Goal: Browse casually: Explore the website without a specific task or goal

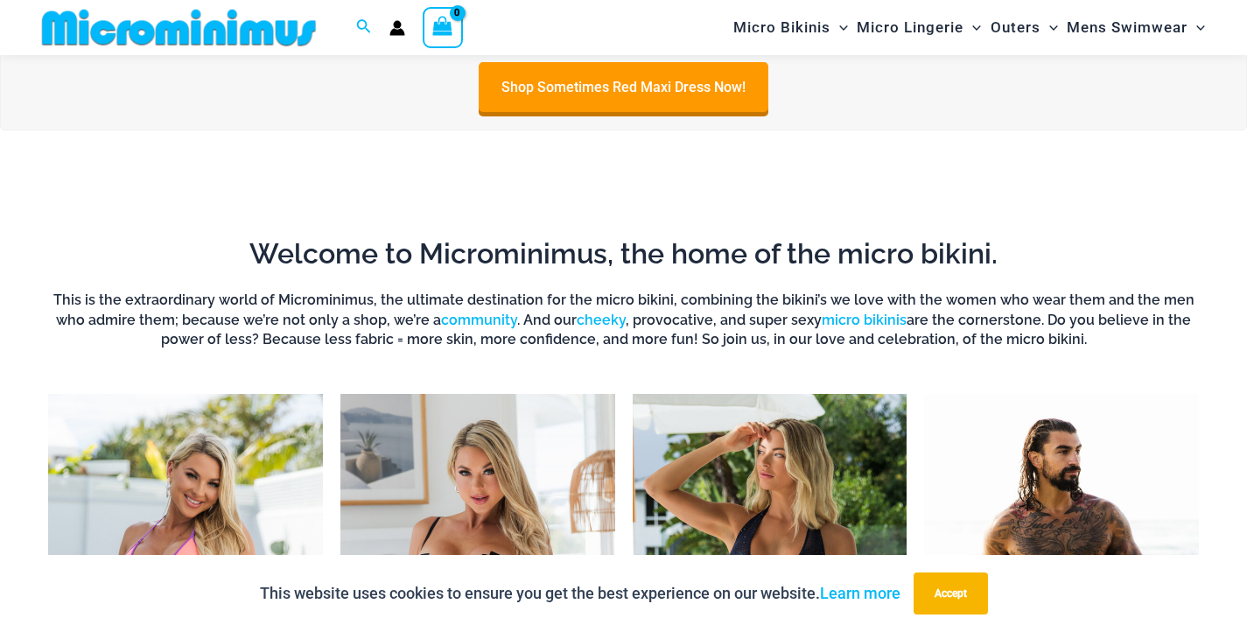
scroll to position [326, 0]
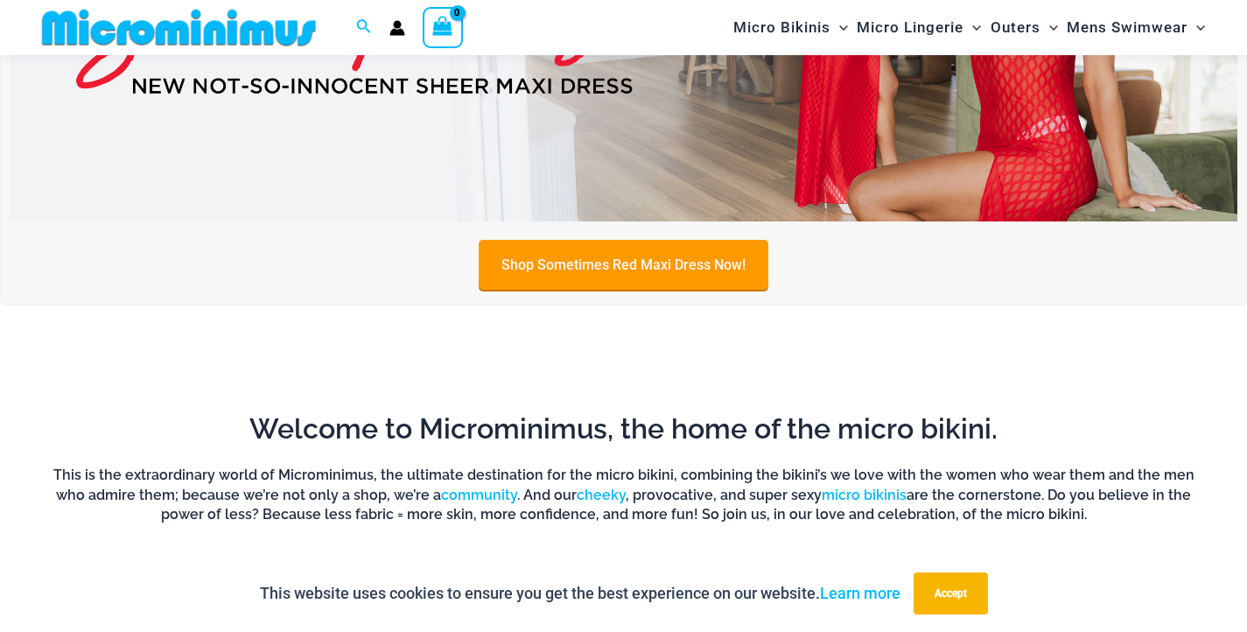
type input "**********"
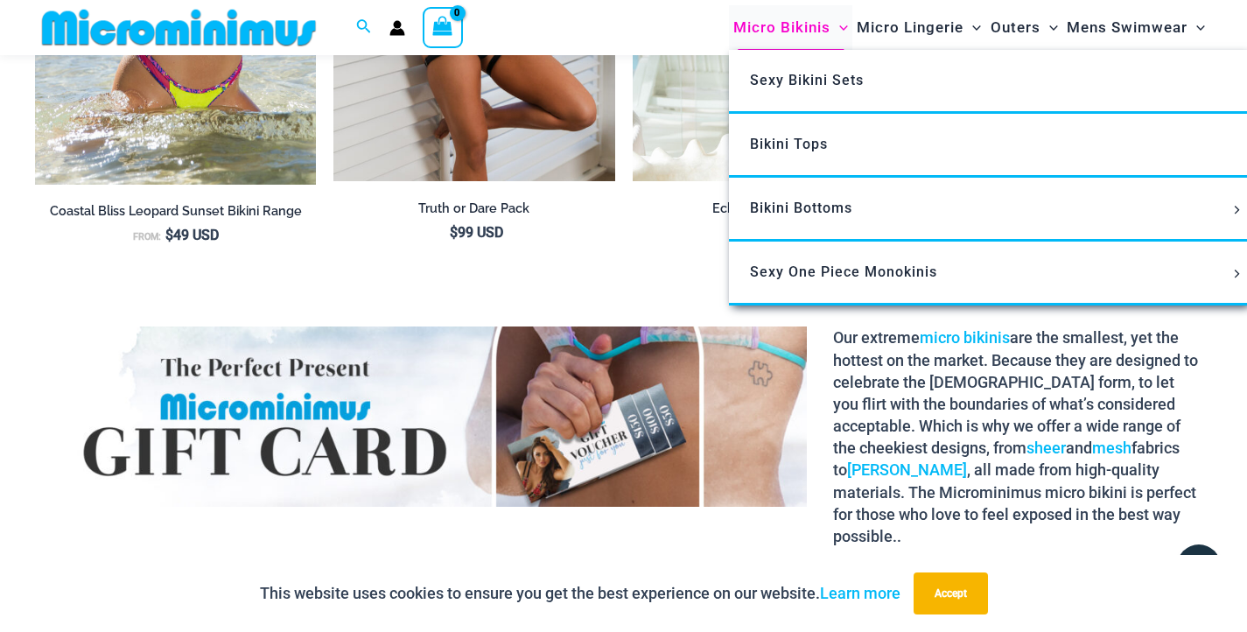
scroll to position [1804, 0]
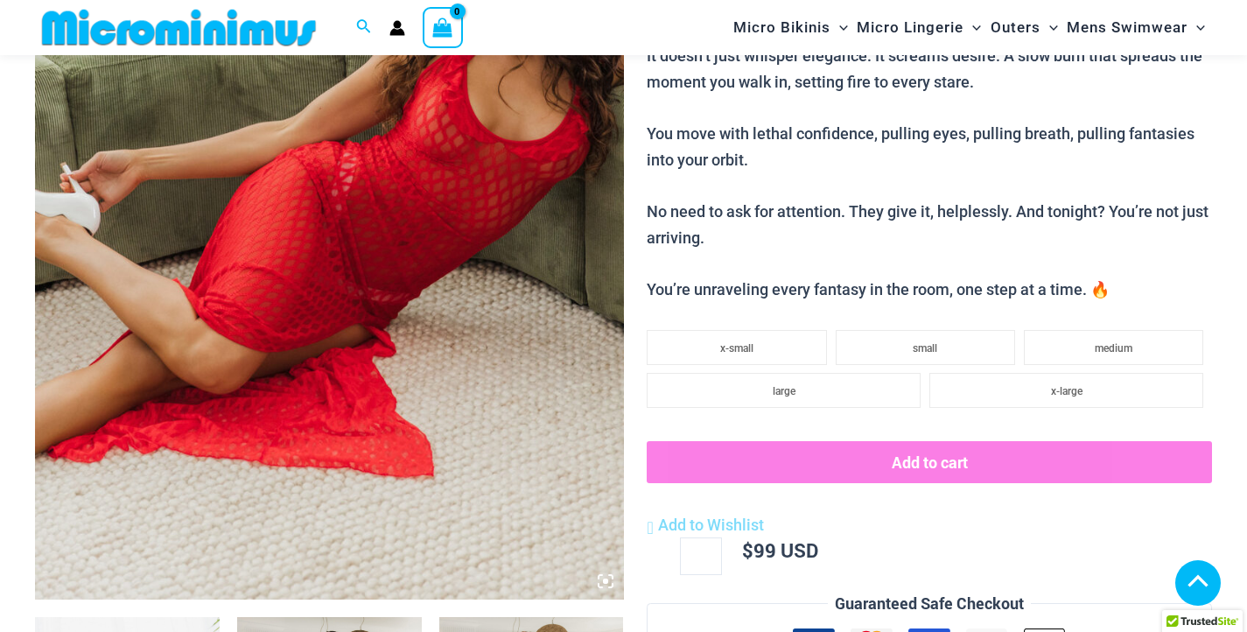
scroll to position [1154, 0]
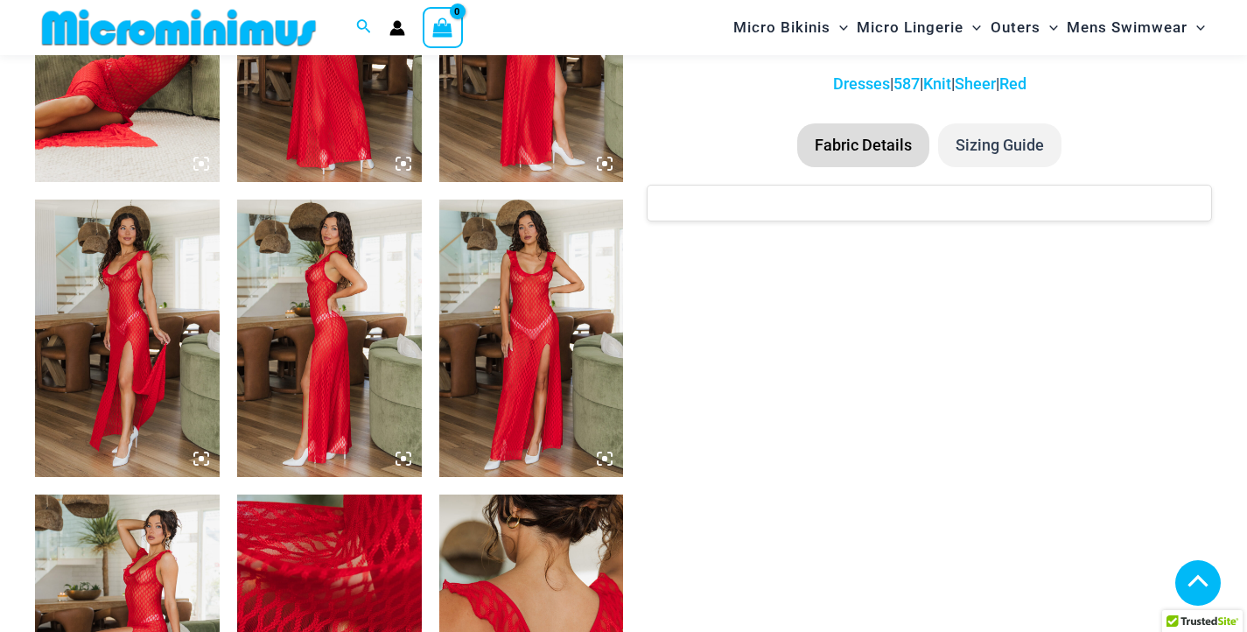
click at [542, 342] on img at bounding box center [531, 338] width 185 height 277
type input "**********"
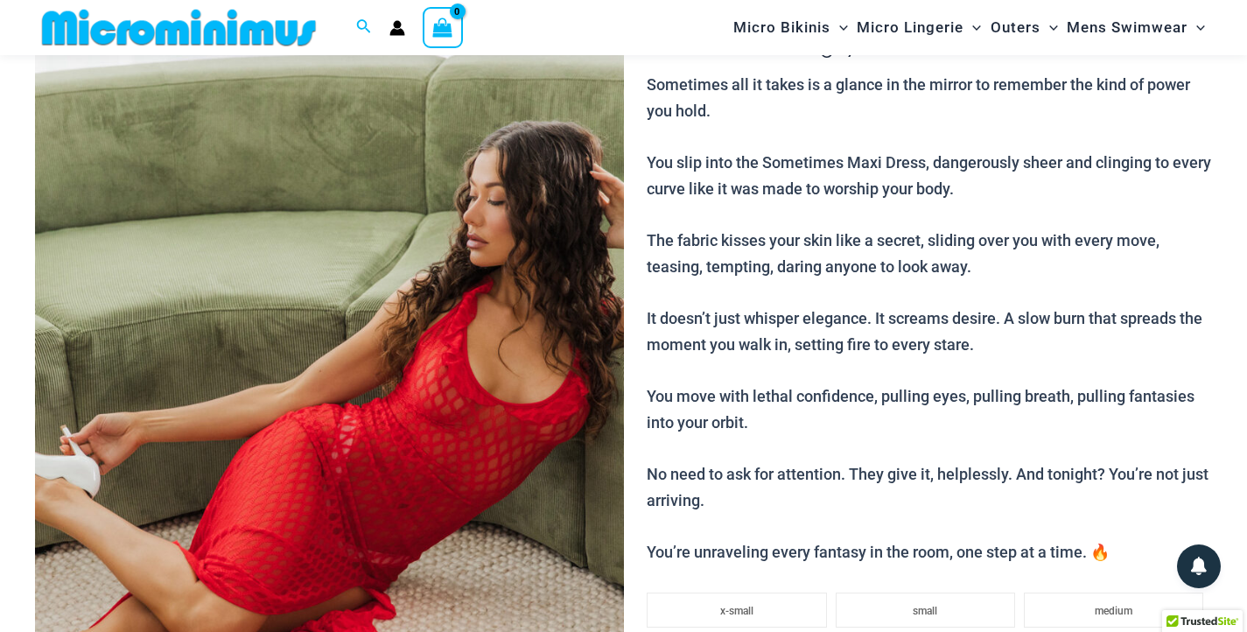
scroll to position [253, 0]
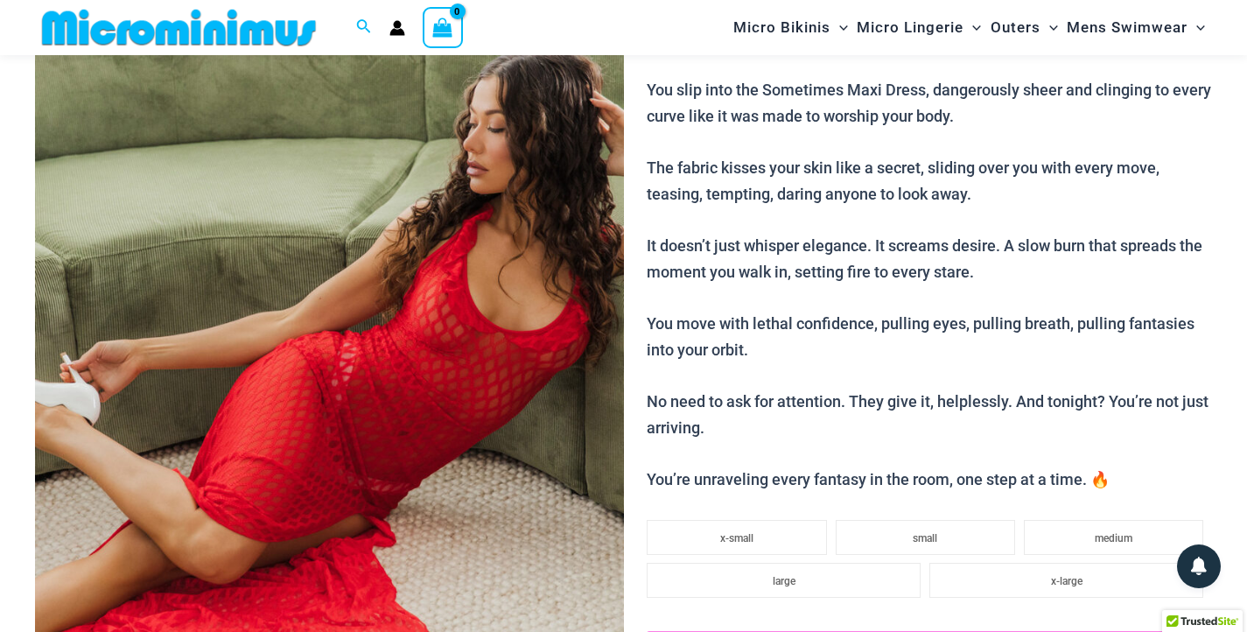
click at [352, 359] on img at bounding box center [329, 347] width 589 height 883
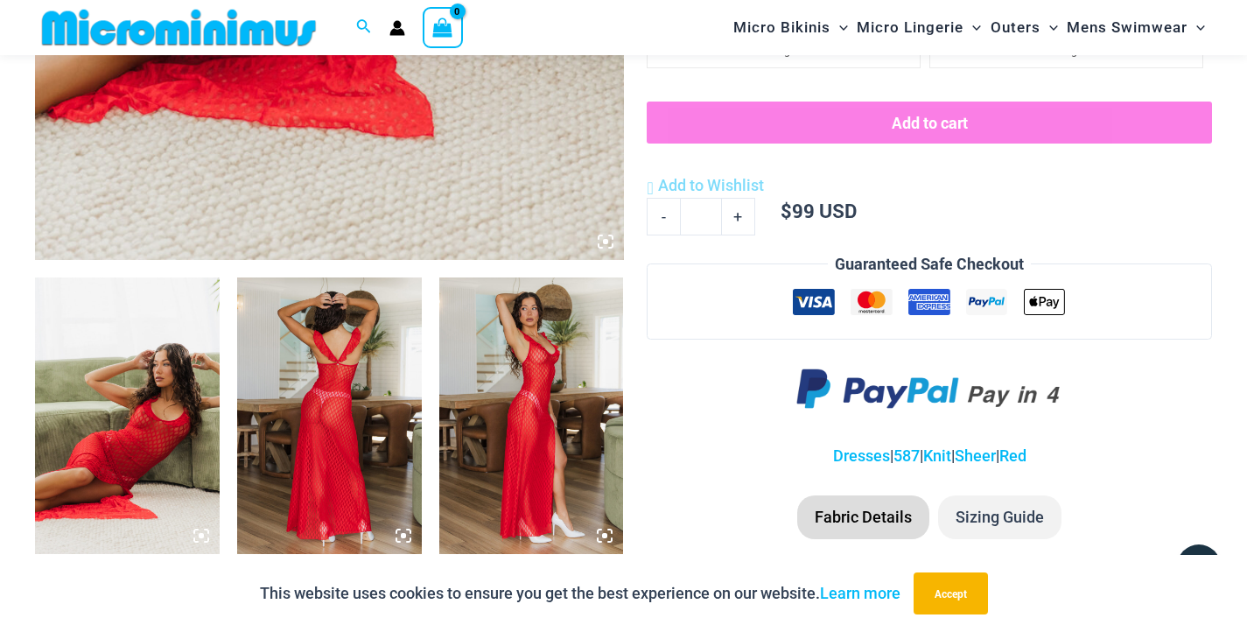
scroll to position [781, 0]
click at [168, 365] on img at bounding box center [127, 416] width 185 height 277
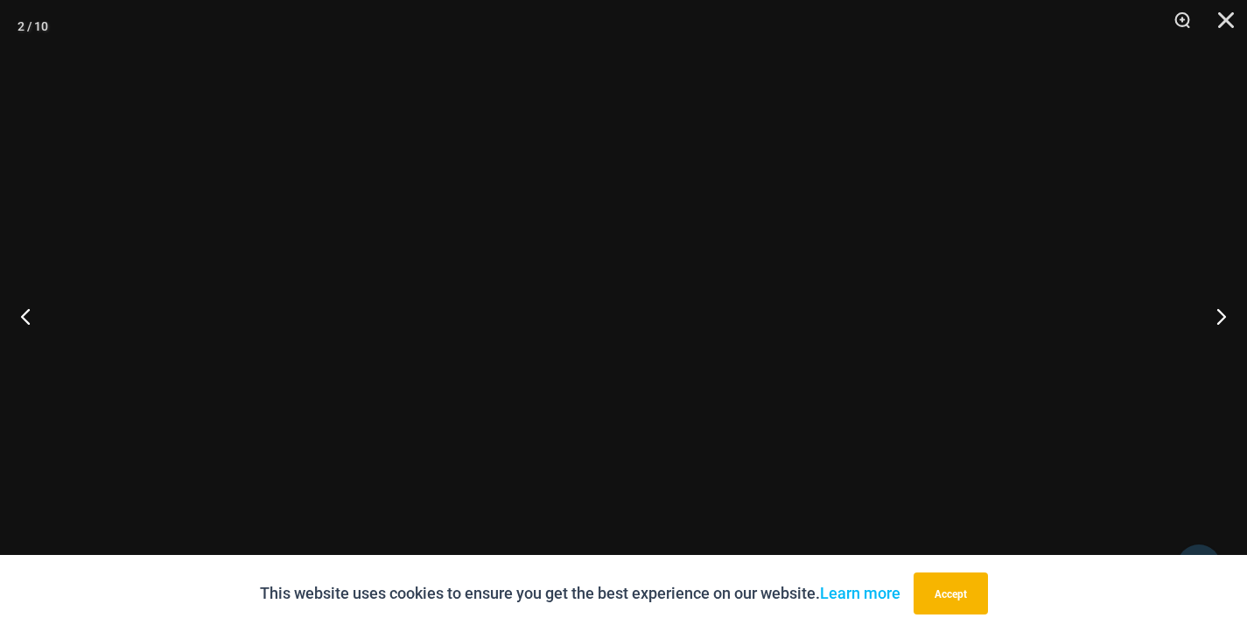
click at [168, 365] on div at bounding box center [623, 316] width 1247 height 632
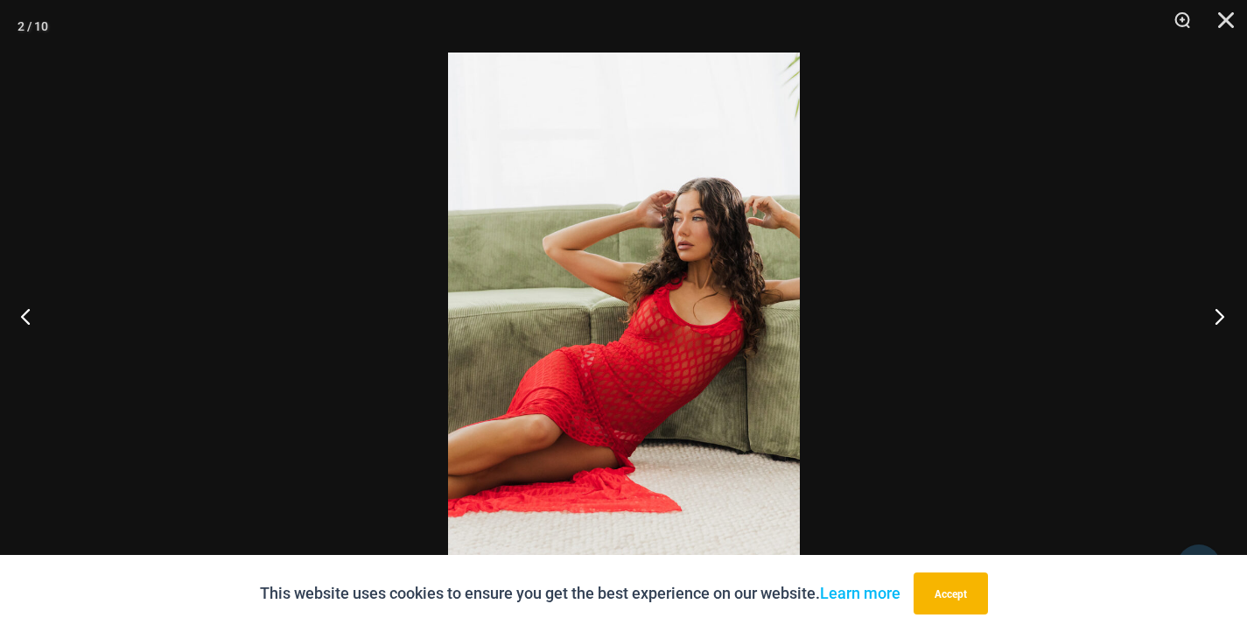
click at [1213, 312] on button "Next" at bounding box center [1214, 316] width 66 height 88
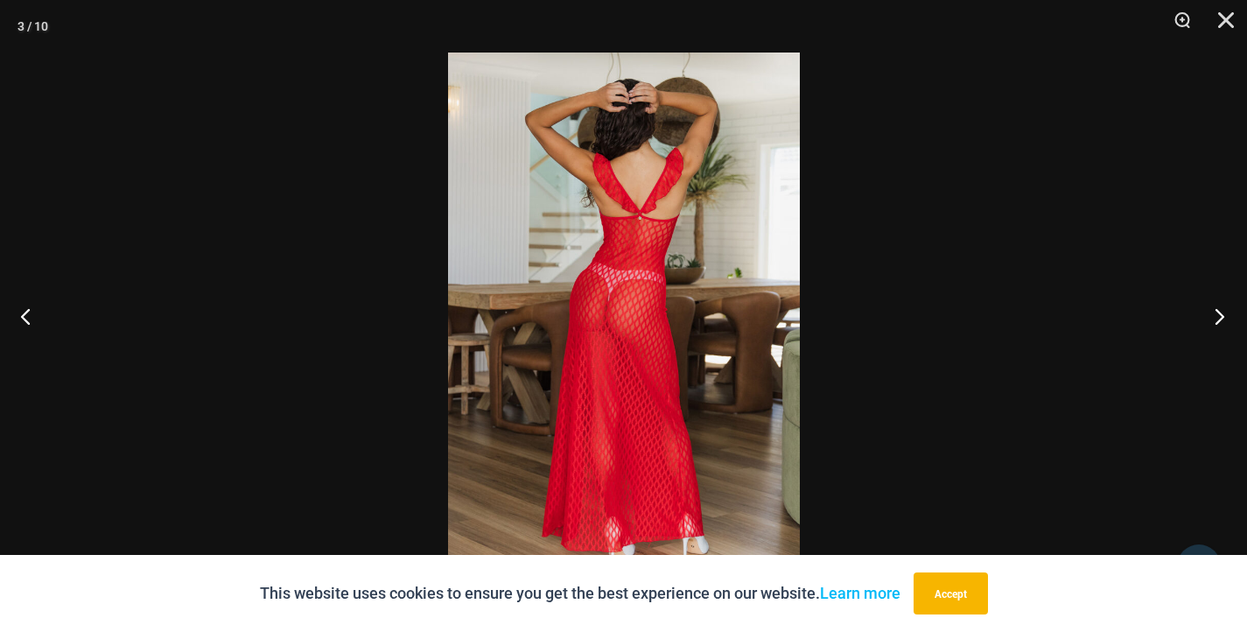
click at [1213, 312] on button "Next" at bounding box center [1214, 316] width 66 height 88
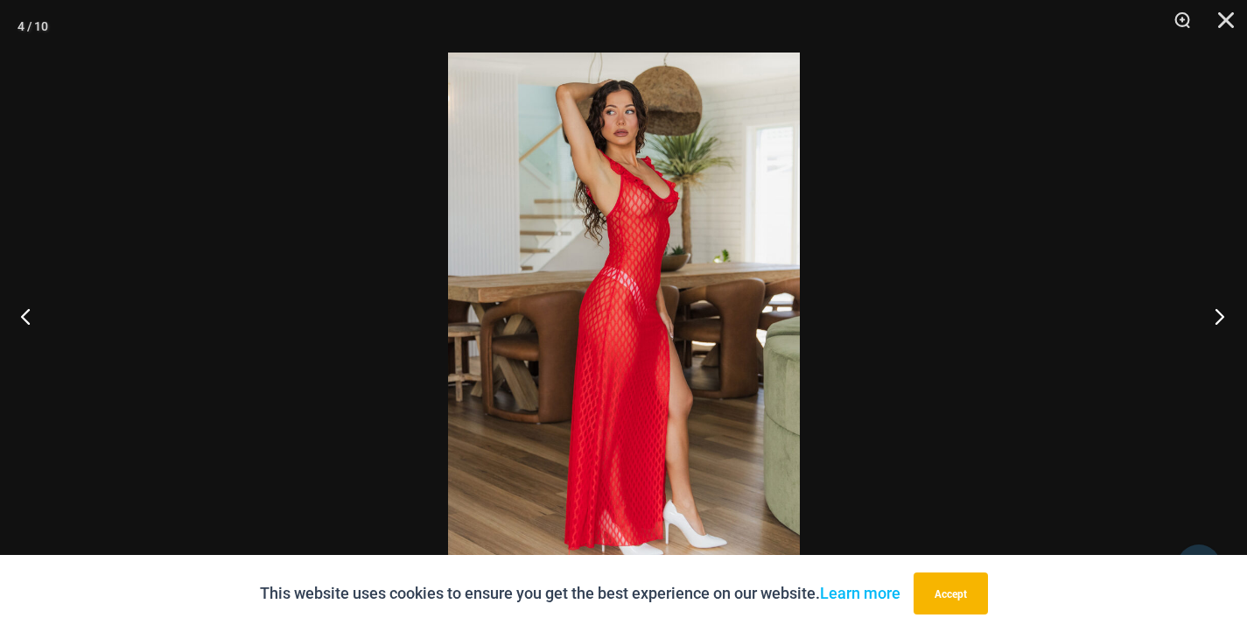
click at [1213, 312] on button "Next" at bounding box center [1214, 316] width 66 height 88
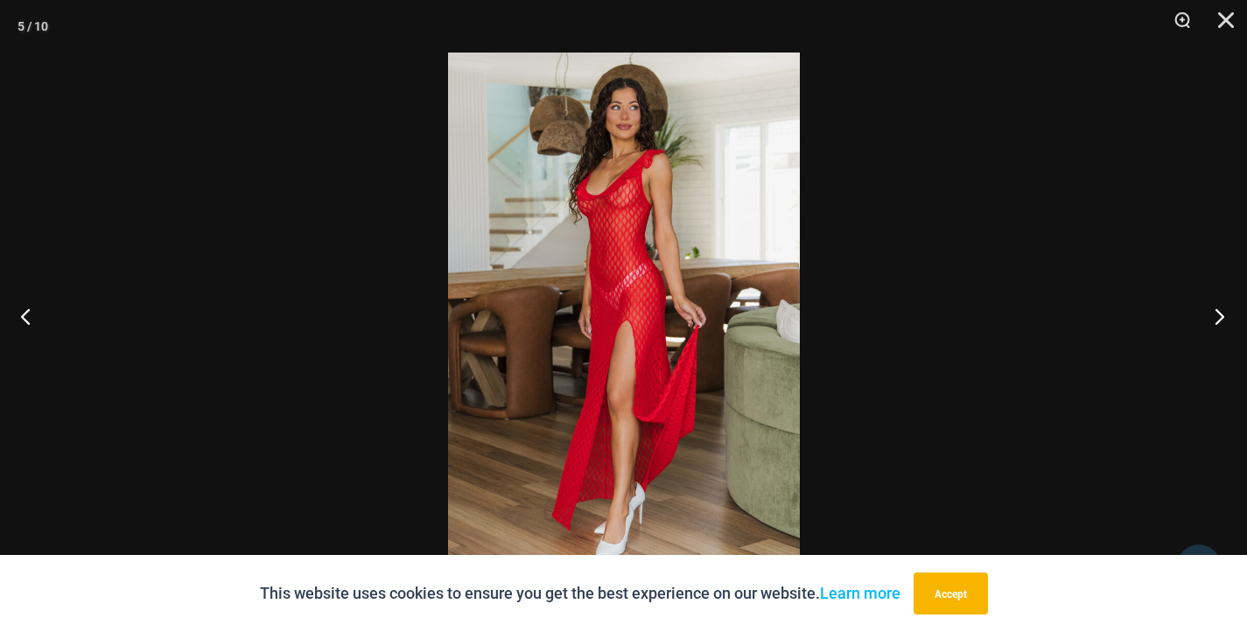
click at [1213, 312] on button "Next" at bounding box center [1214, 316] width 66 height 88
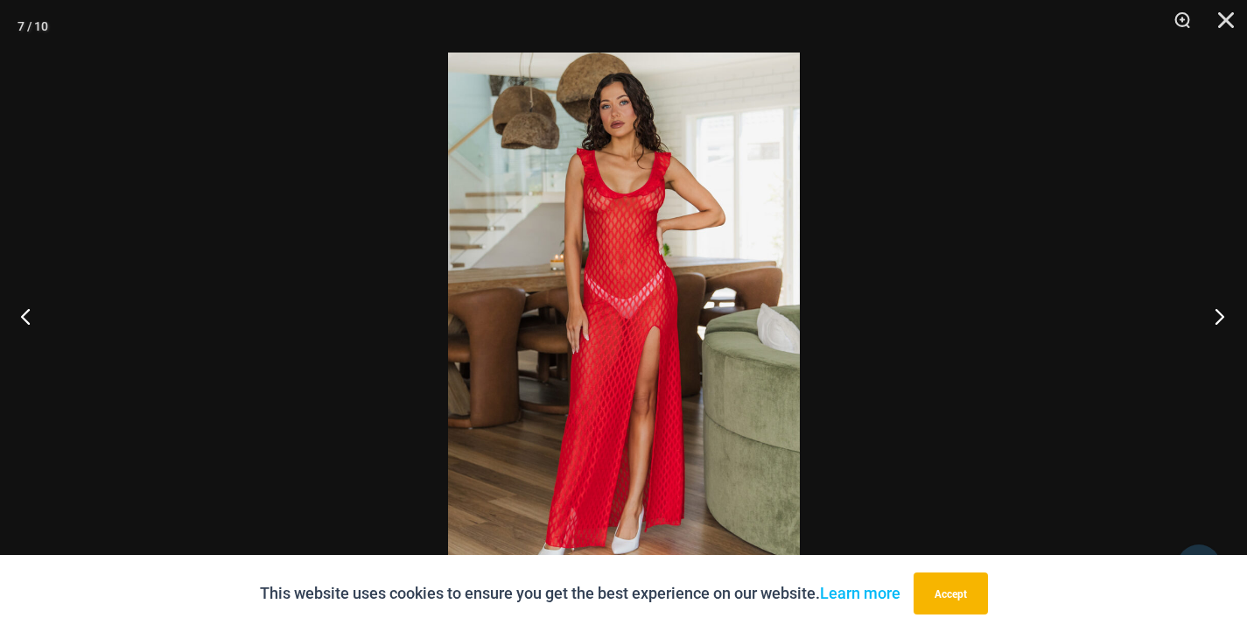
click at [1213, 312] on button "Next" at bounding box center [1214, 316] width 66 height 88
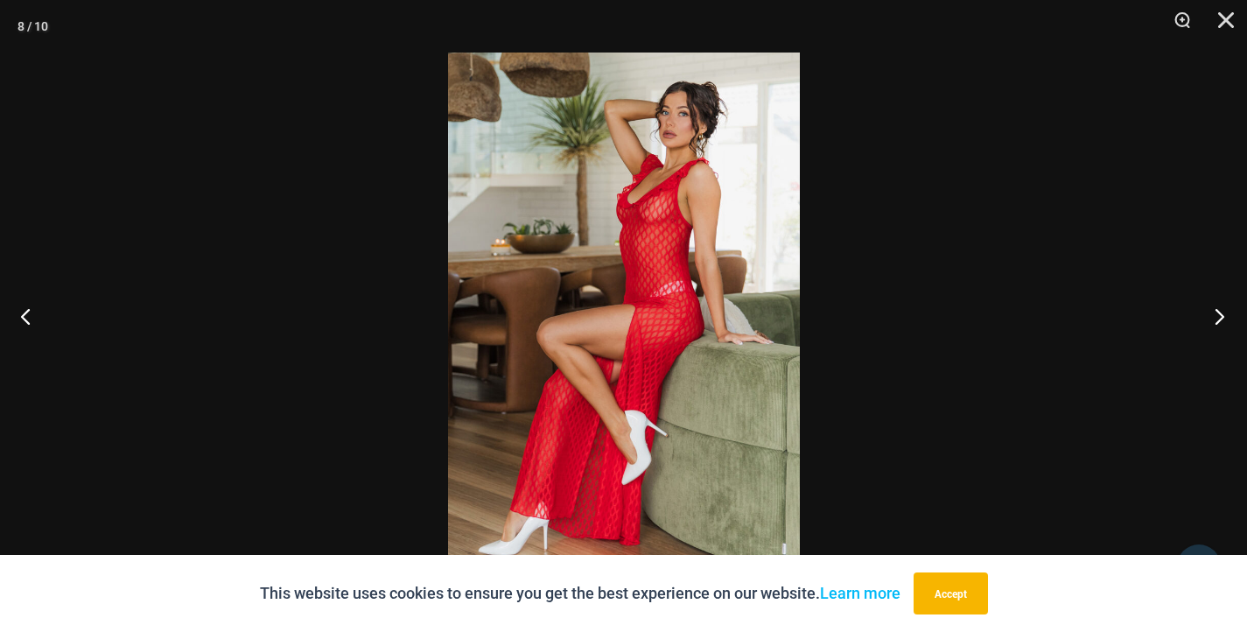
click at [1213, 312] on button "Next" at bounding box center [1214, 316] width 66 height 88
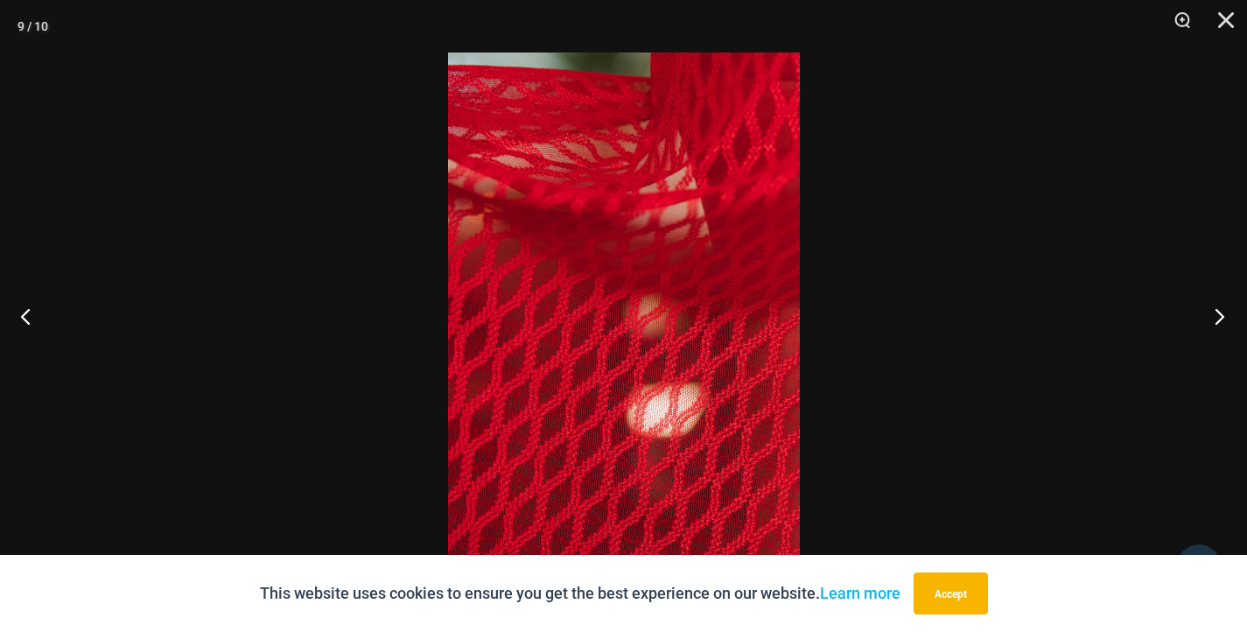
click at [1213, 312] on button "Next" at bounding box center [1214, 316] width 66 height 88
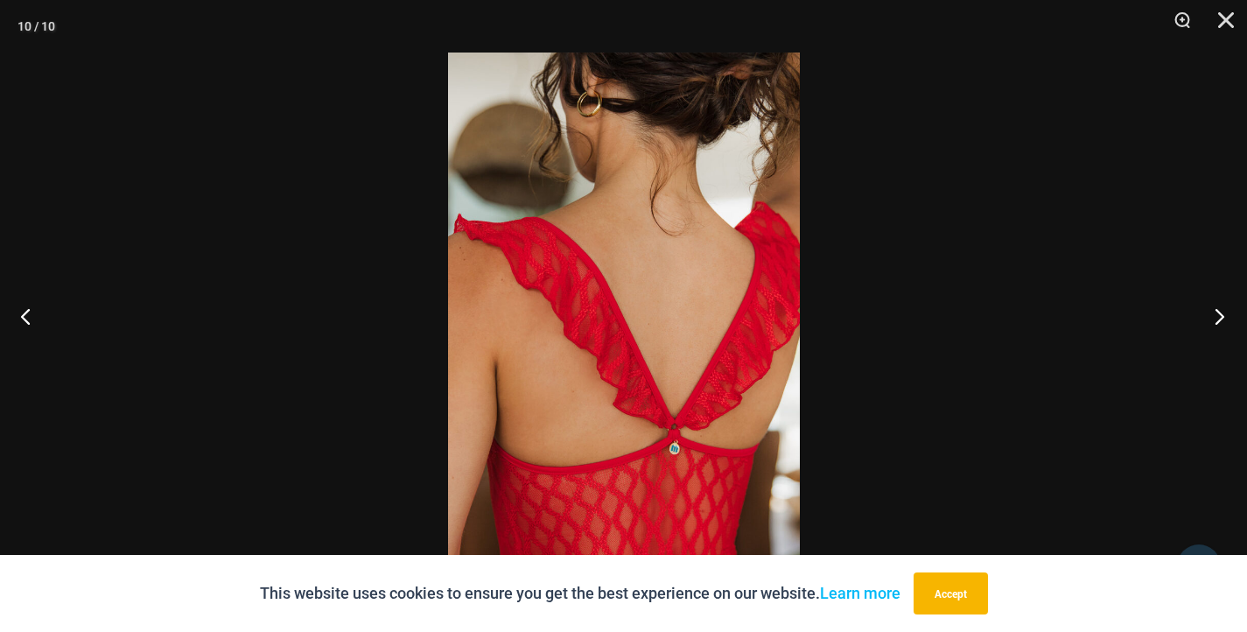
click at [1213, 312] on button "Next" at bounding box center [1214, 316] width 66 height 88
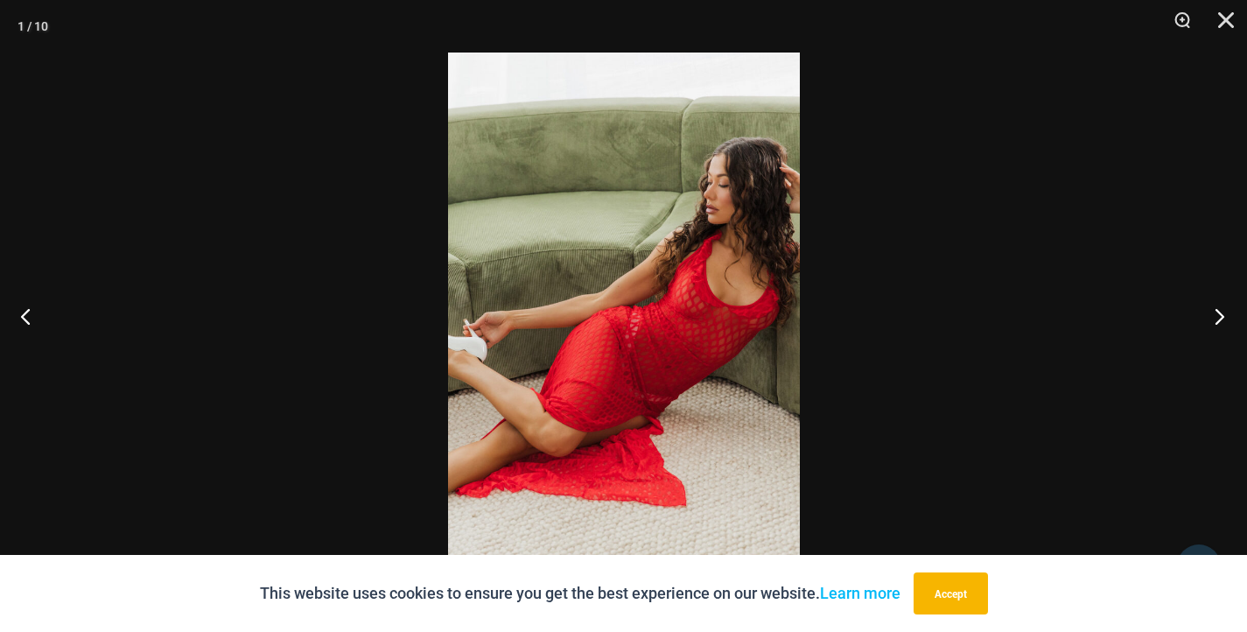
click at [1213, 312] on button "Next" at bounding box center [1214, 316] width 66 height 88
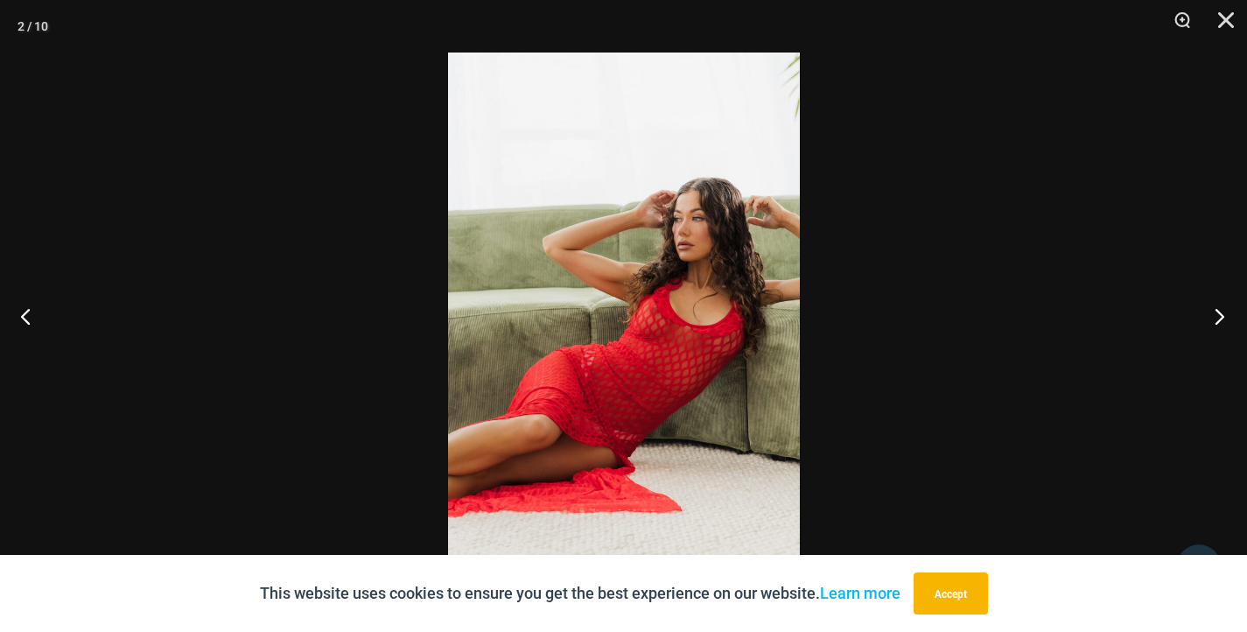
click at [1213, 312] on button "Next" at bounding box center [1214, 316] width 66 height 88
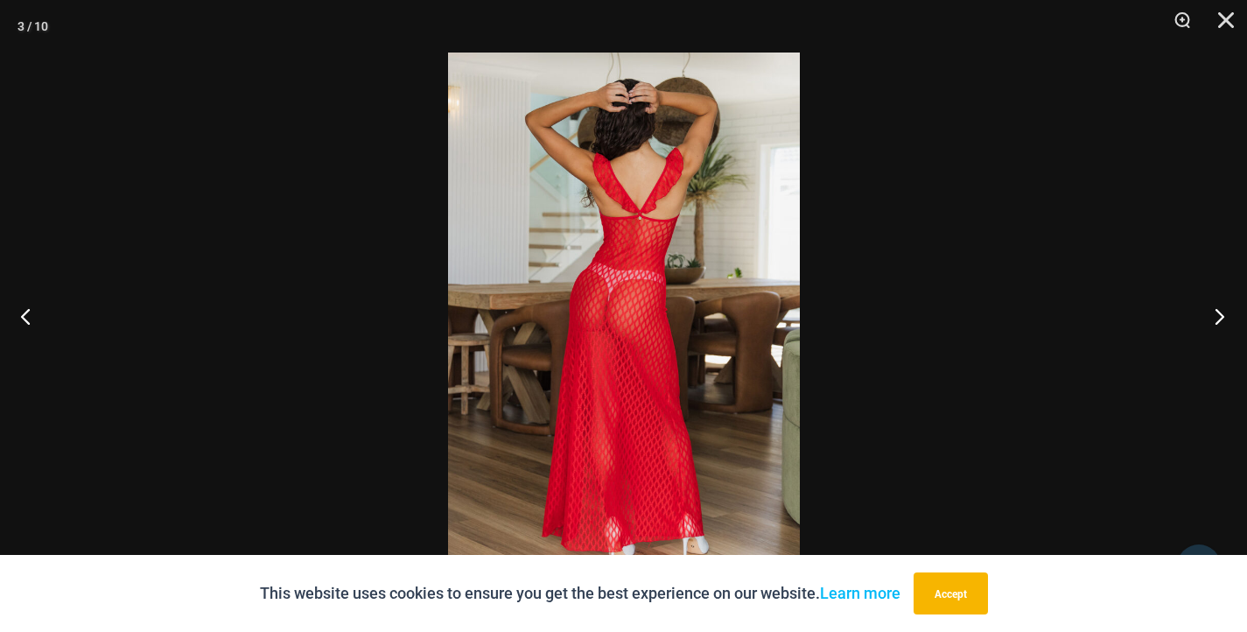
click at [1213, 312] on button "Next" at bounding box center [1214, 316] width 66 height 88
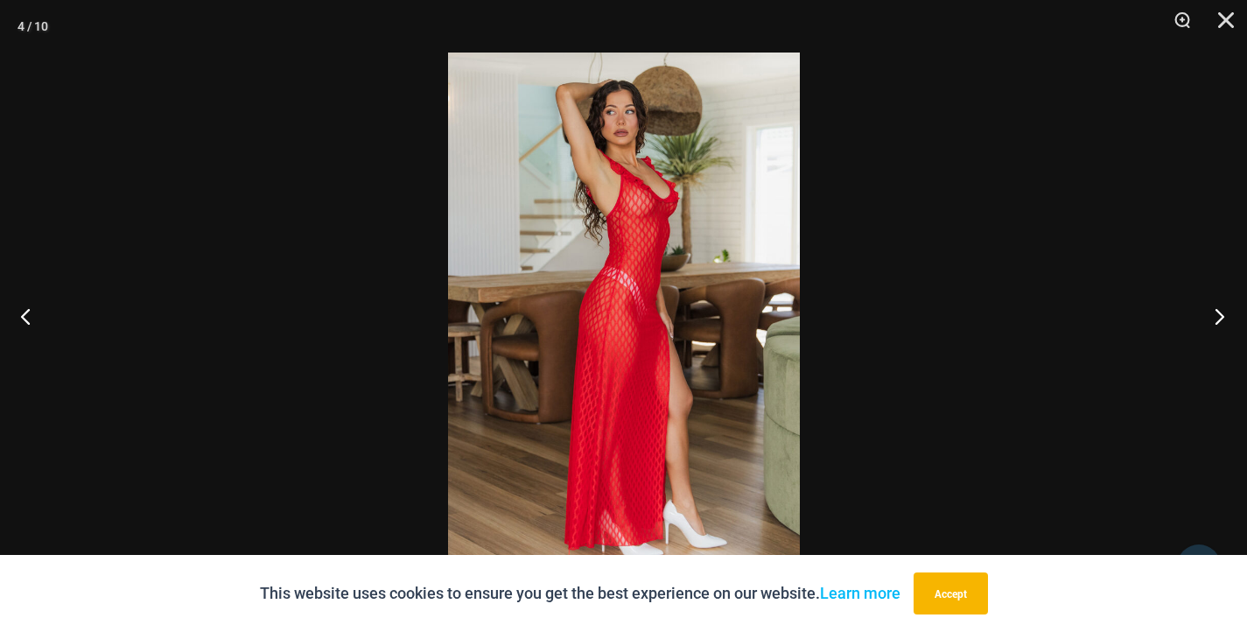
click at [1213, 312] on button "Next" at bounding box center [1214, 316] width 66 height 88
